Goal: Information Seeking & Learning: Check status

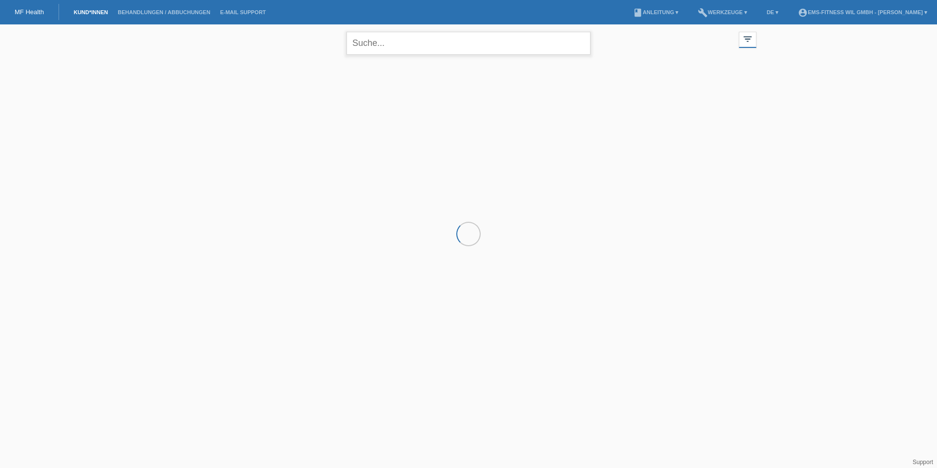
click at [376, 38] on input "text" at bounding box center [469, 43] width 244 height 23
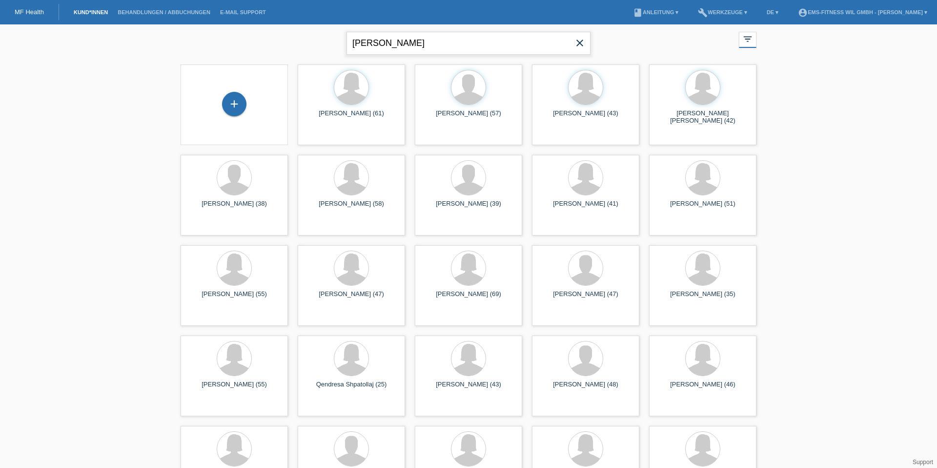
type input "stefan"
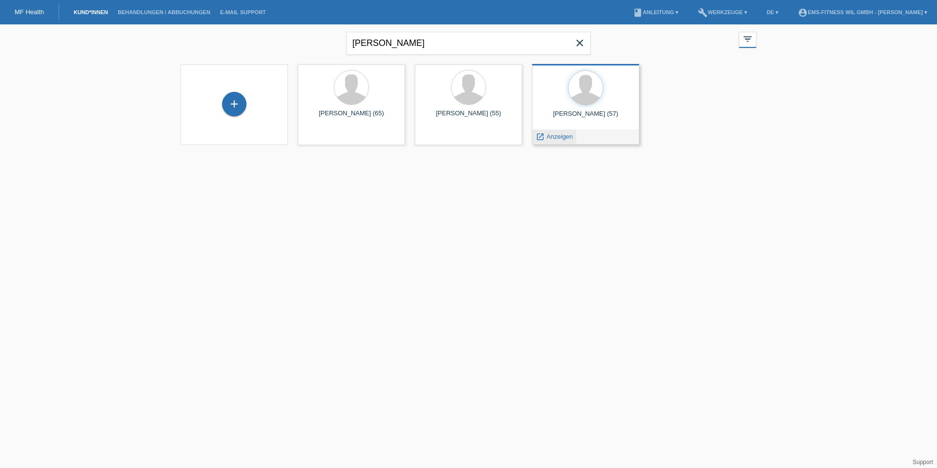
click at [563, 134] on span "Anzeigen" at bounding box center [560, 136] width 26 height 7
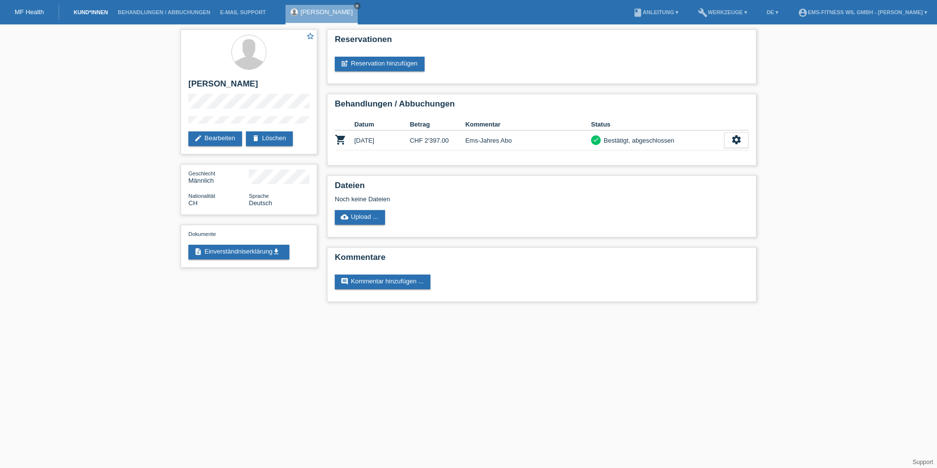
click at [90, 9] on link "Kund*innen" at bounding box center [91, 12] width 44 height 6
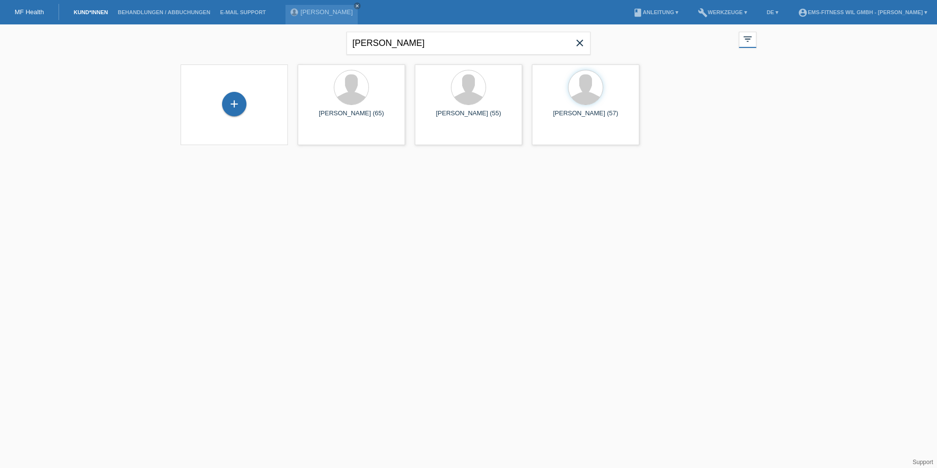
click at [149, 20] on li "Behandlungen / Abbuchungen" at bounding box center [164, 12] width 103 height 25
click at [149, 14] on link "Behandlungen / Abbuchungen" at bounding box center [164, 12] width 103 height 6
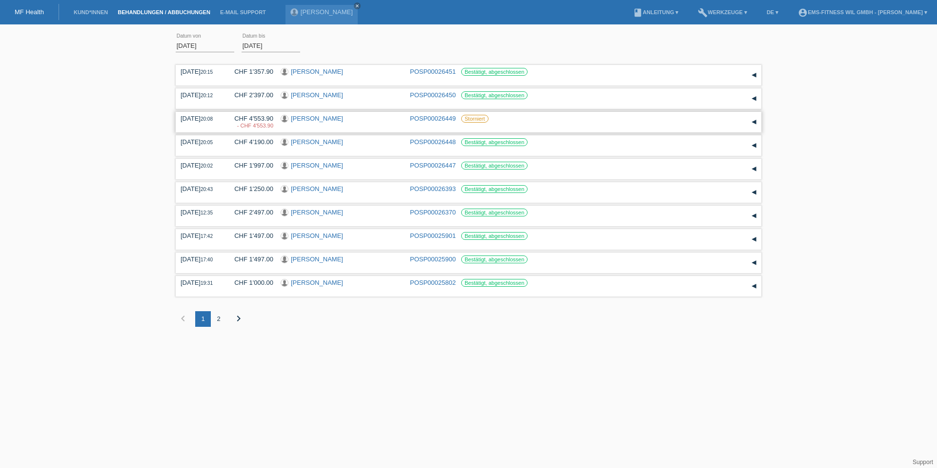
drag, startPoint x: 238, startPoint y: 119, endPoint x: 261, endPoint y: 121, distance: 22.6
click at [262, 121] on div "CHF 4'553.90 - CHF 4'553.90" at bounding box center [250, 122] width 46 height 15
click at [275, 120] on div "21.08.2025 20:08 CHF 4'553.90 - CHF 4'553.90 Ott Benigna" at bounding box center [469, 122] width 576 height 15
drag, startPoint x: 242, startPoint y: 119, endPoint x: 265, endPoint y: 119, distance: 22.9
click at [265, 119] on div "CHF 4'553.90 - CHF 4'553.90" at bounding box center [250, 122] width 46 height 15
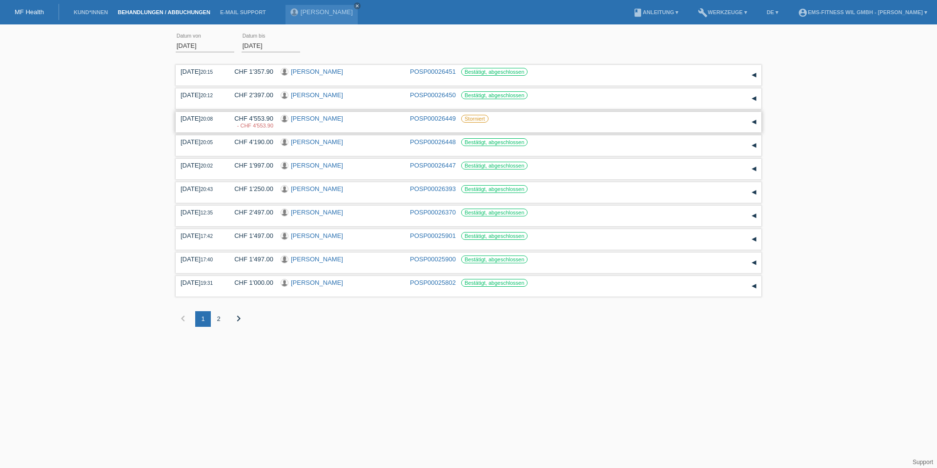
click at [277, 124] on div "21.08.2025 20:08 CHF 4'553.90 - CHF 4'553.90 Ott Benigna" at bounding box center [469, 122] width 576 height 15
click at [84, 11] on link "Kund*innen" at bounding box center [91, 12] width 44 height 6
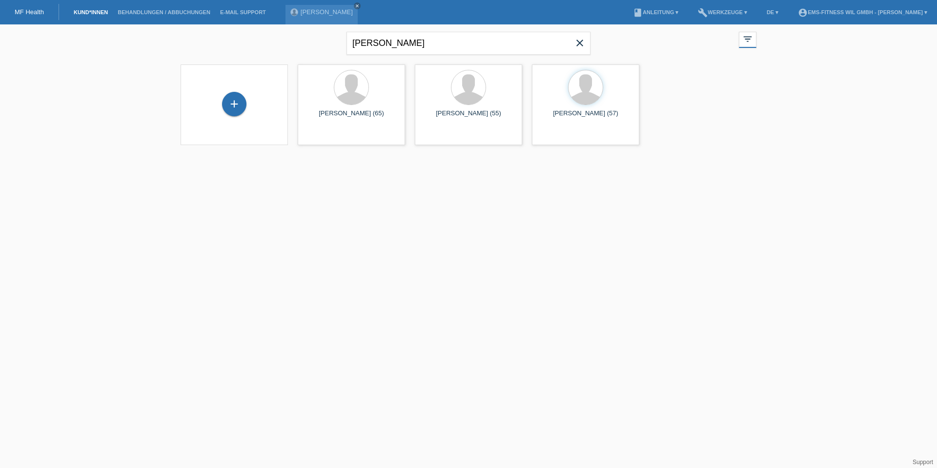
click at [581, 44] on icon "close" at bounding box center [580, 43] width 12 height 12
click at [854, 7] on li "account_circle EMS-Fitness Wil GmbH - [PERSON_NAME] ▾" at bounding box center [862, 12] width 139 height 25
